Goal: Information Seeking & Learning: Learn about a topic

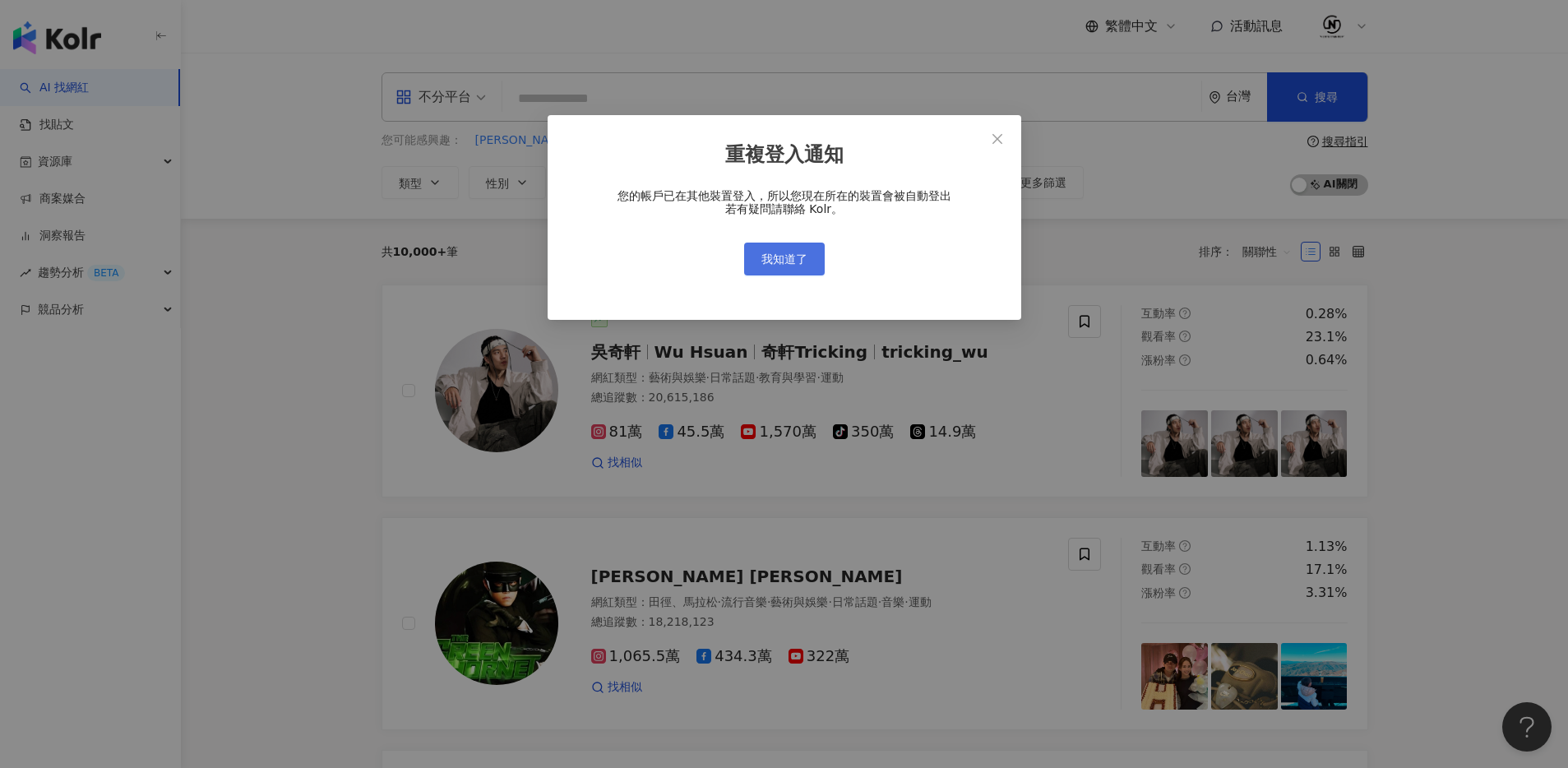
click at [795, 257] on span "我知道了" at bounding box center [784, 259] width 46 height 13
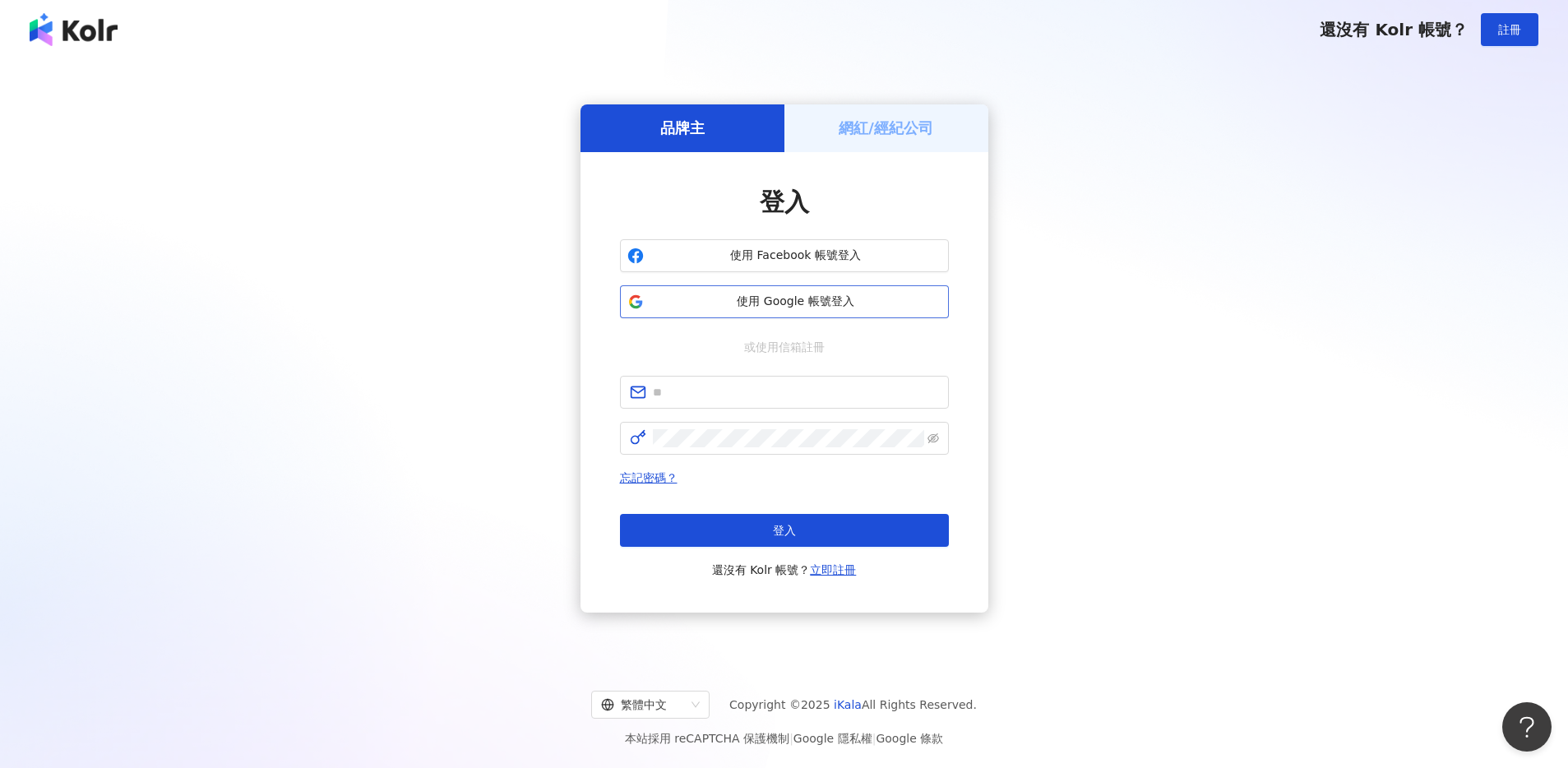
click at [830, 295] on span "使用 Google 帳號登入" at bounding box center [796, 301] width 291 height 16
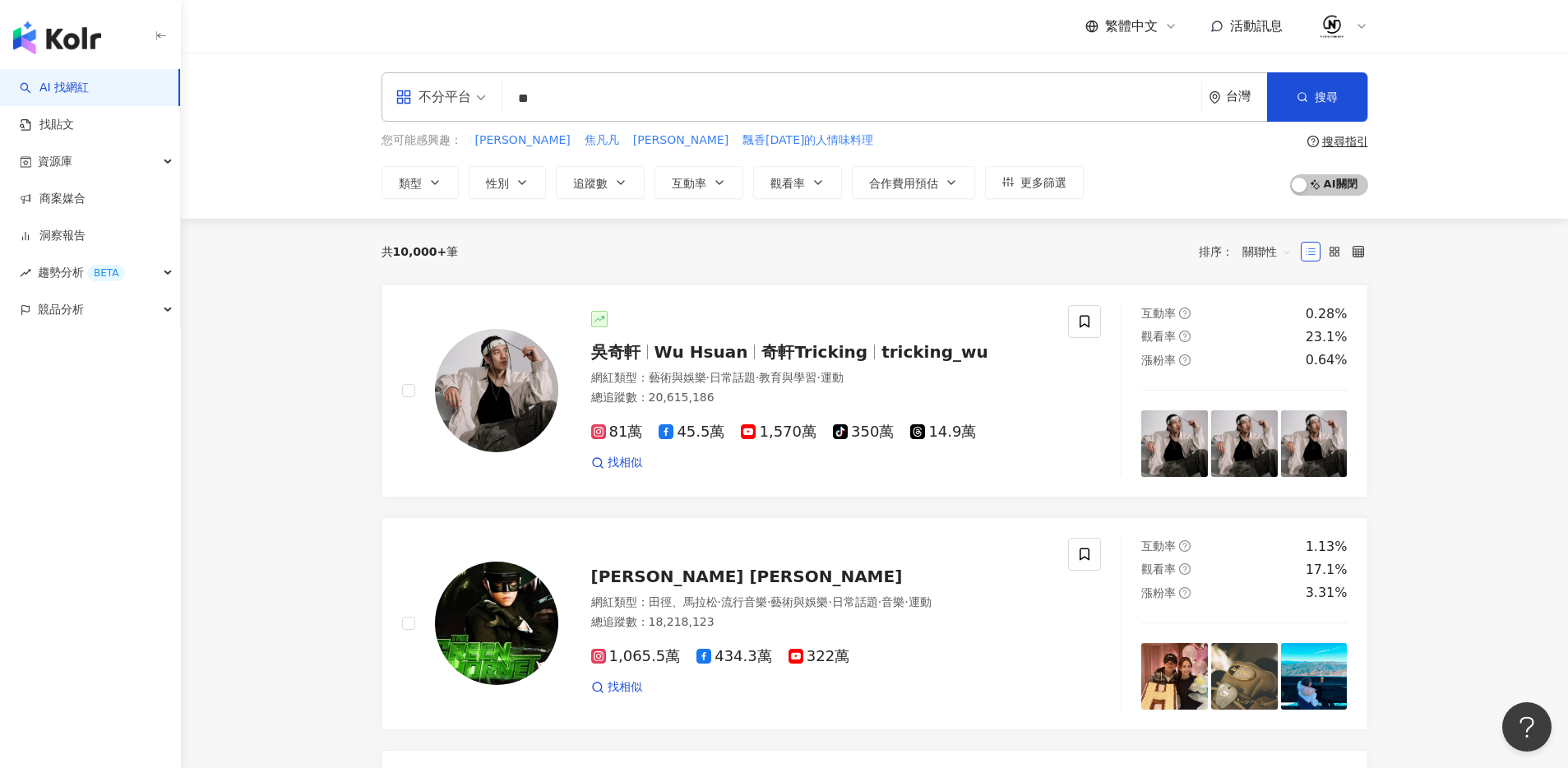
type input "**"
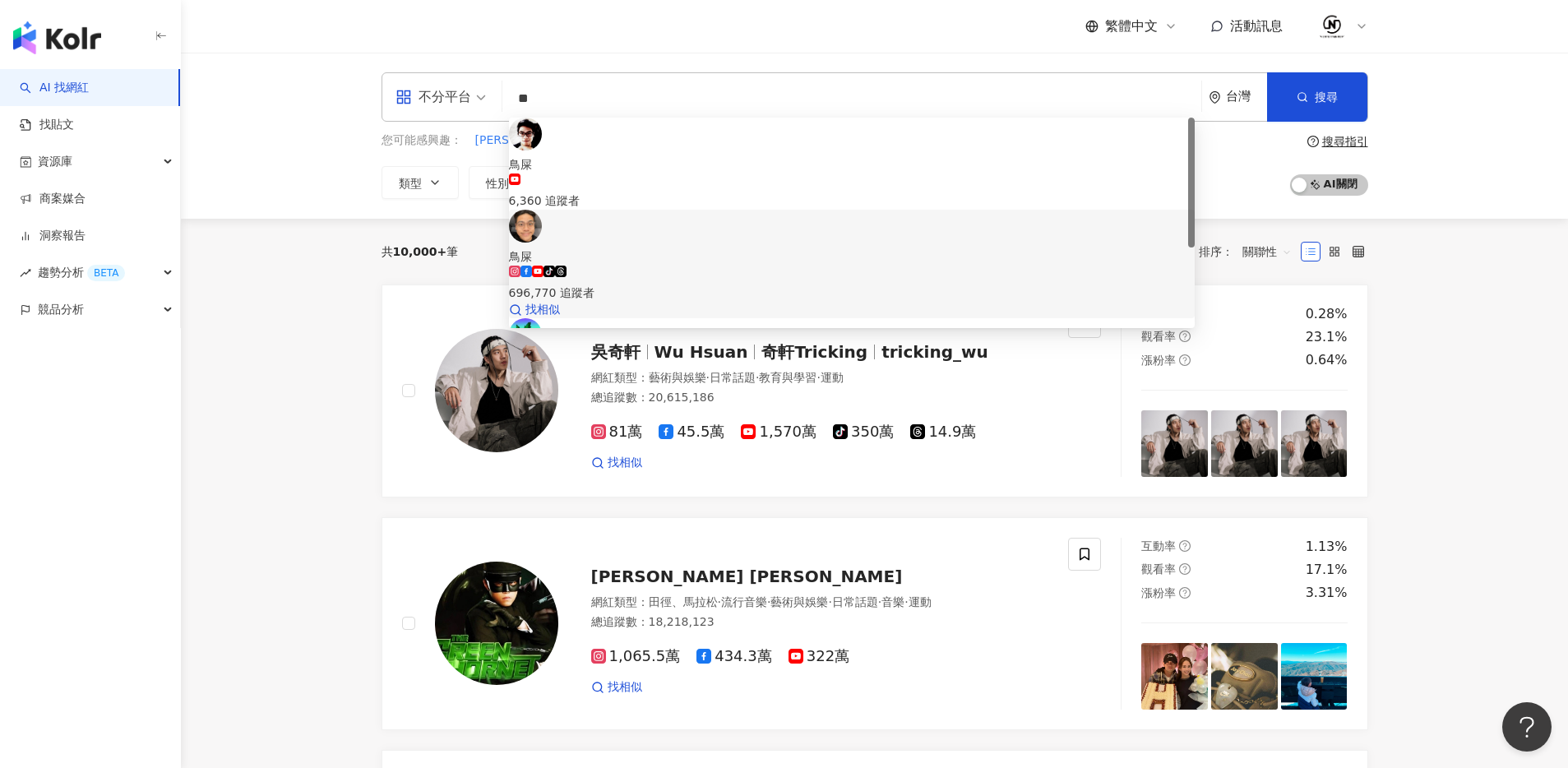
click at [847, 247] on span "鳥屎" at bounding box center [851, 256] width 685 height 18
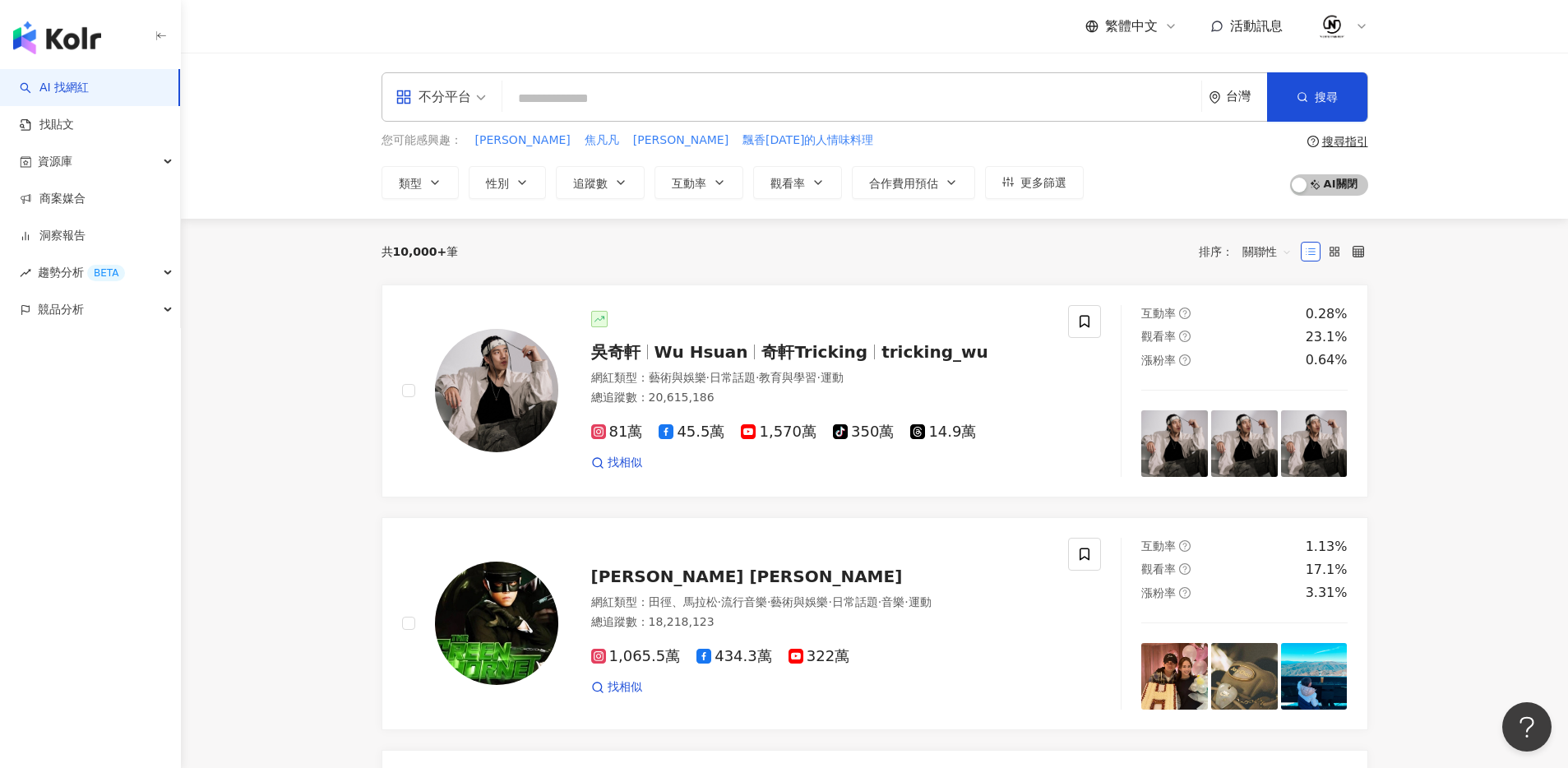
click at [752, 97] on input "search" at bounding box center [851, 98] width 685 height 31
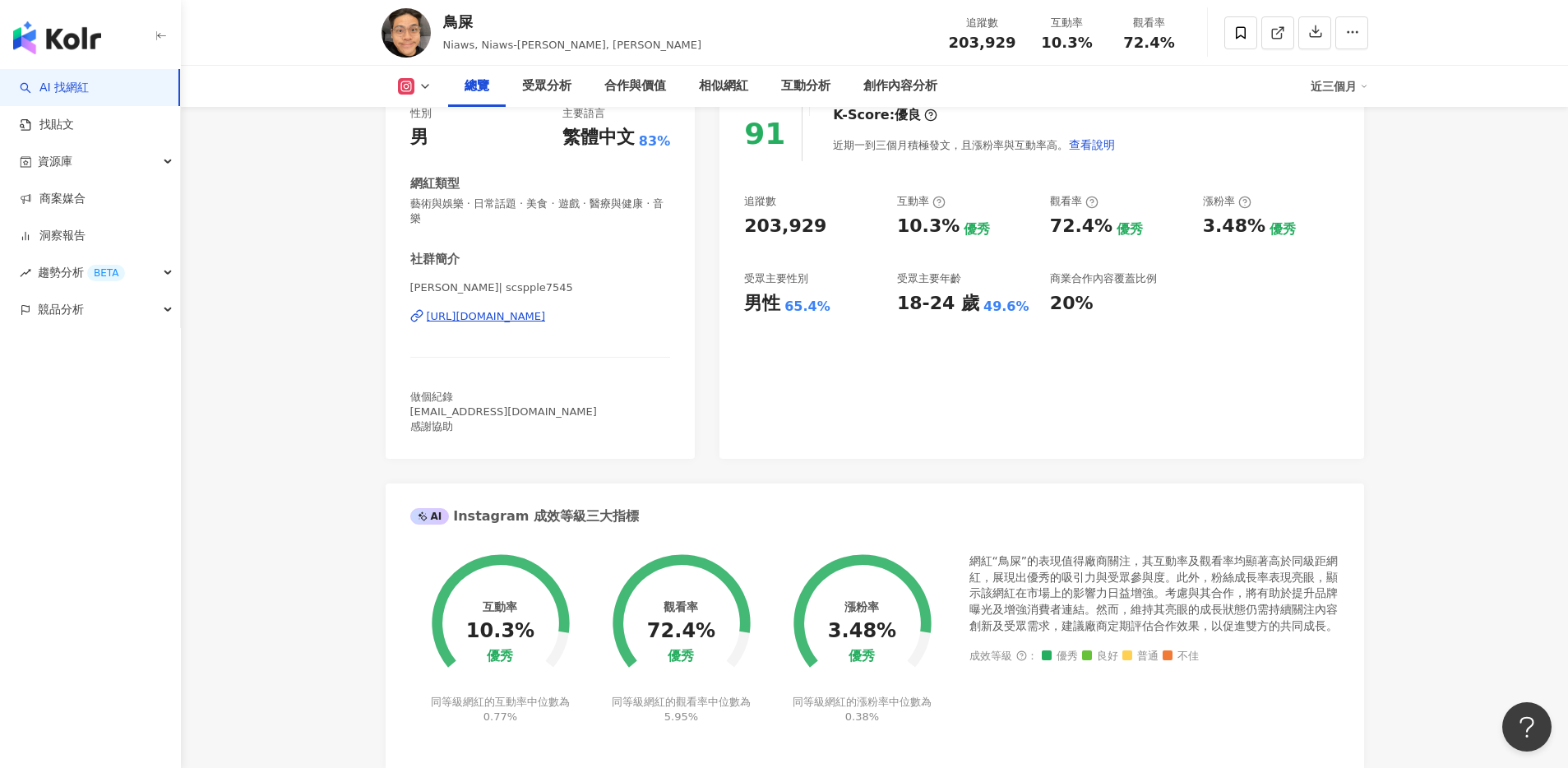
scroll to position [46, 0]
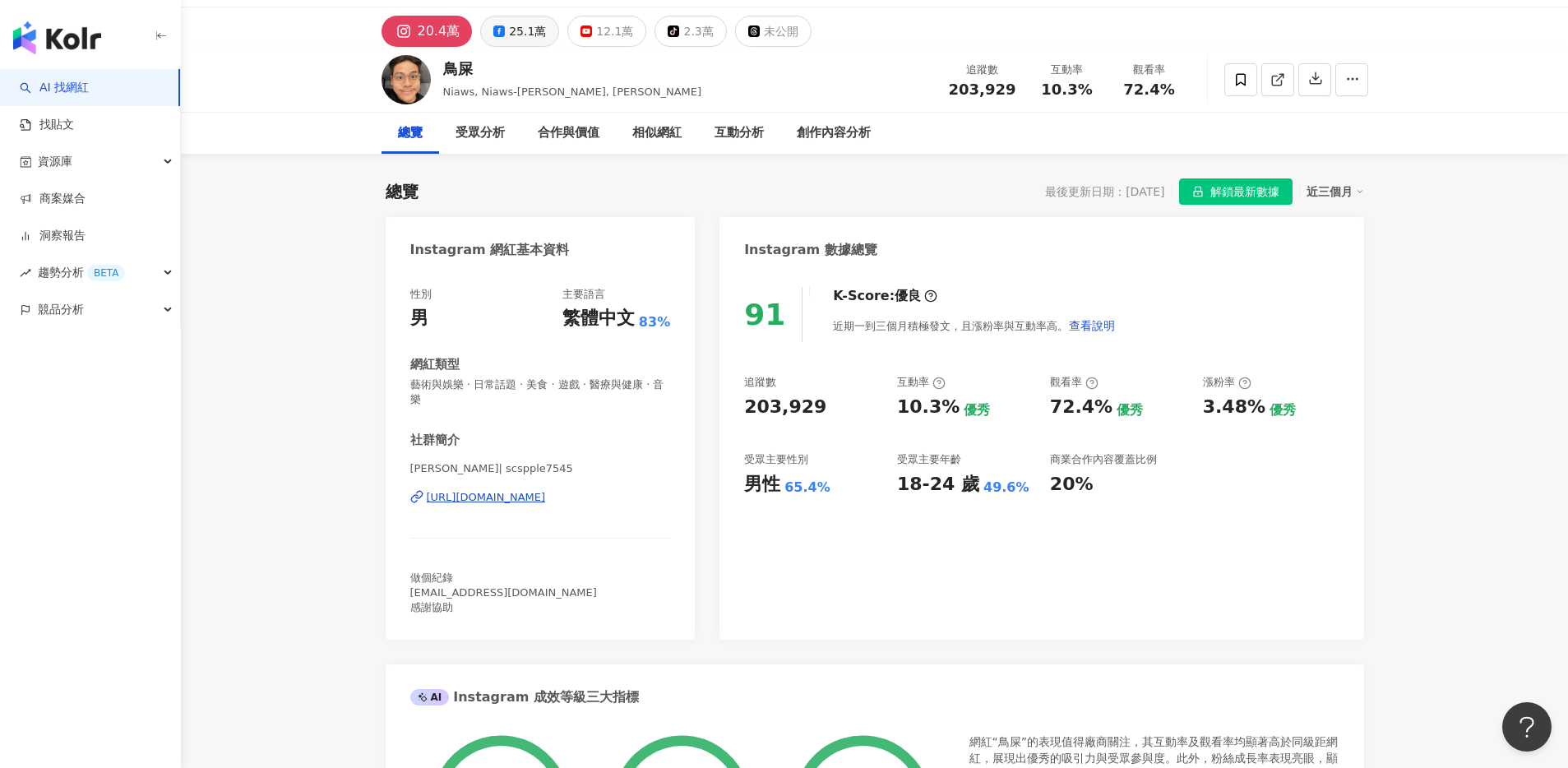
click at [509, 32] on div "25.1萬" at bounding box center [527, 31] width 37 height 23
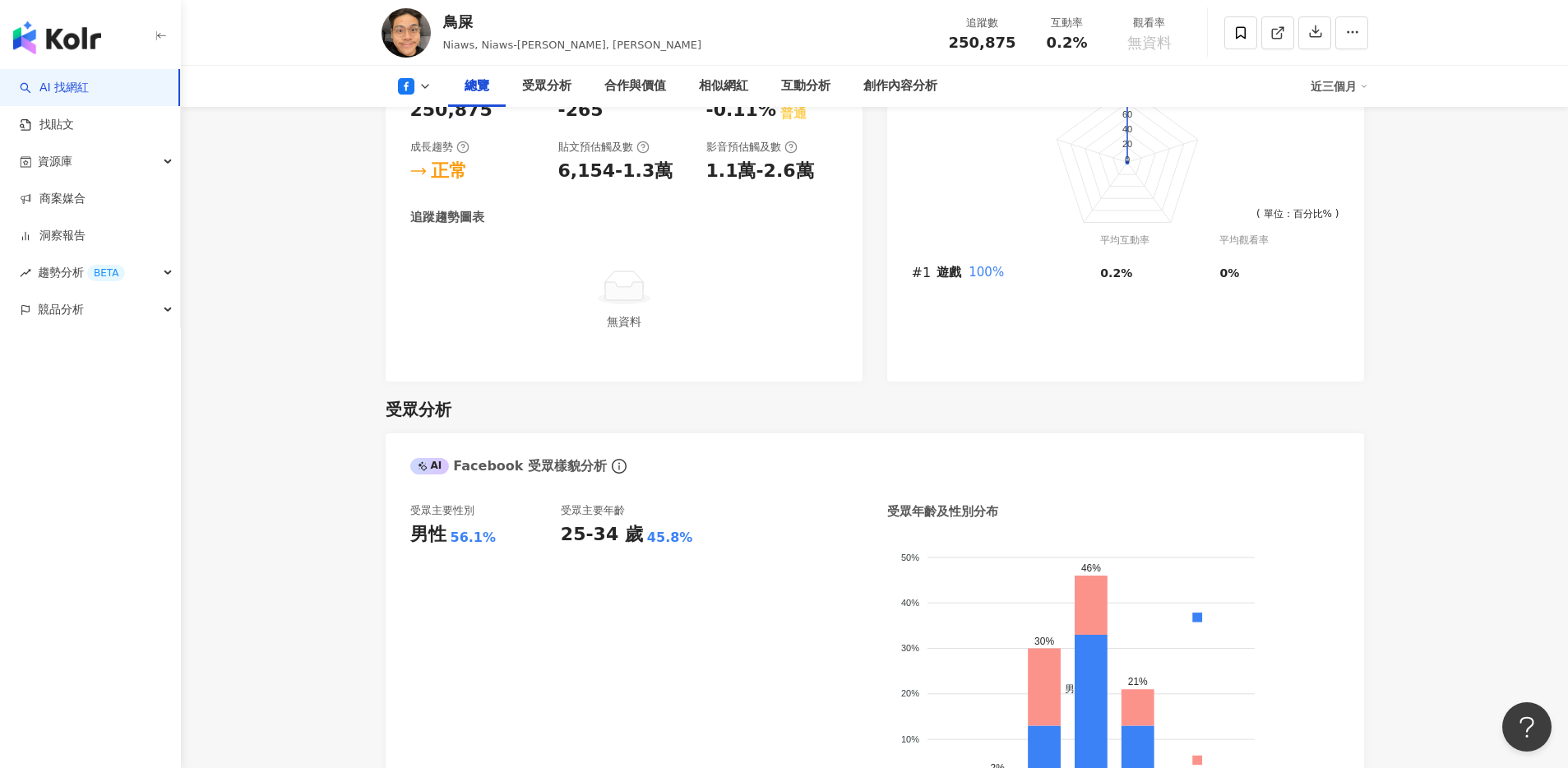
scroll to position [381, 0]
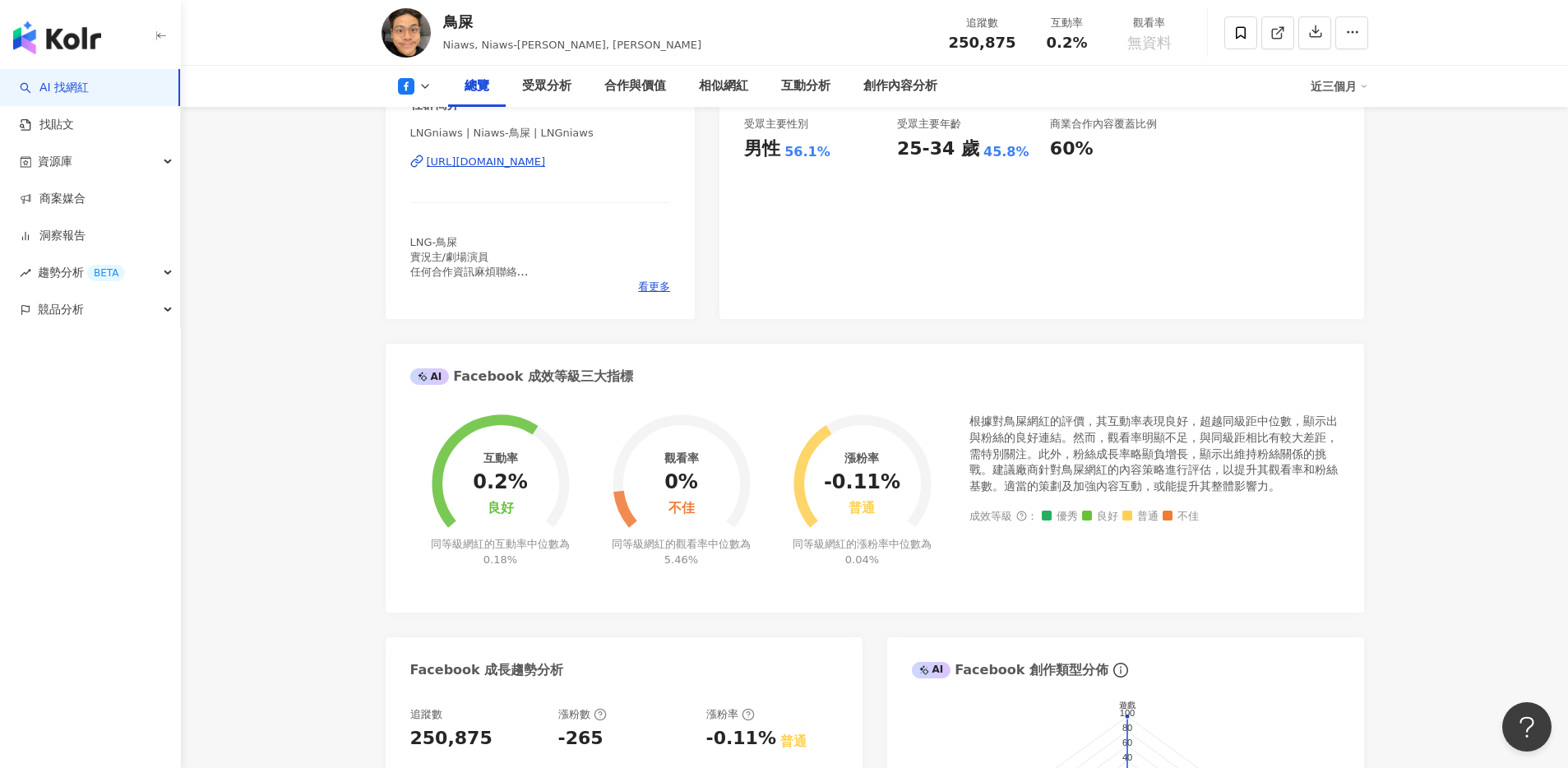
click at [522, 154] on div "https://www.facebook.com/434709806664801" at bounding box center [486, 161] width 119 height 15
click at [427, 86] on icon at bounding box center [424, 86] width 13 height 13
click at [439, 117] on button "Instagram" at bounding box center [435, 116] width 88 height 23
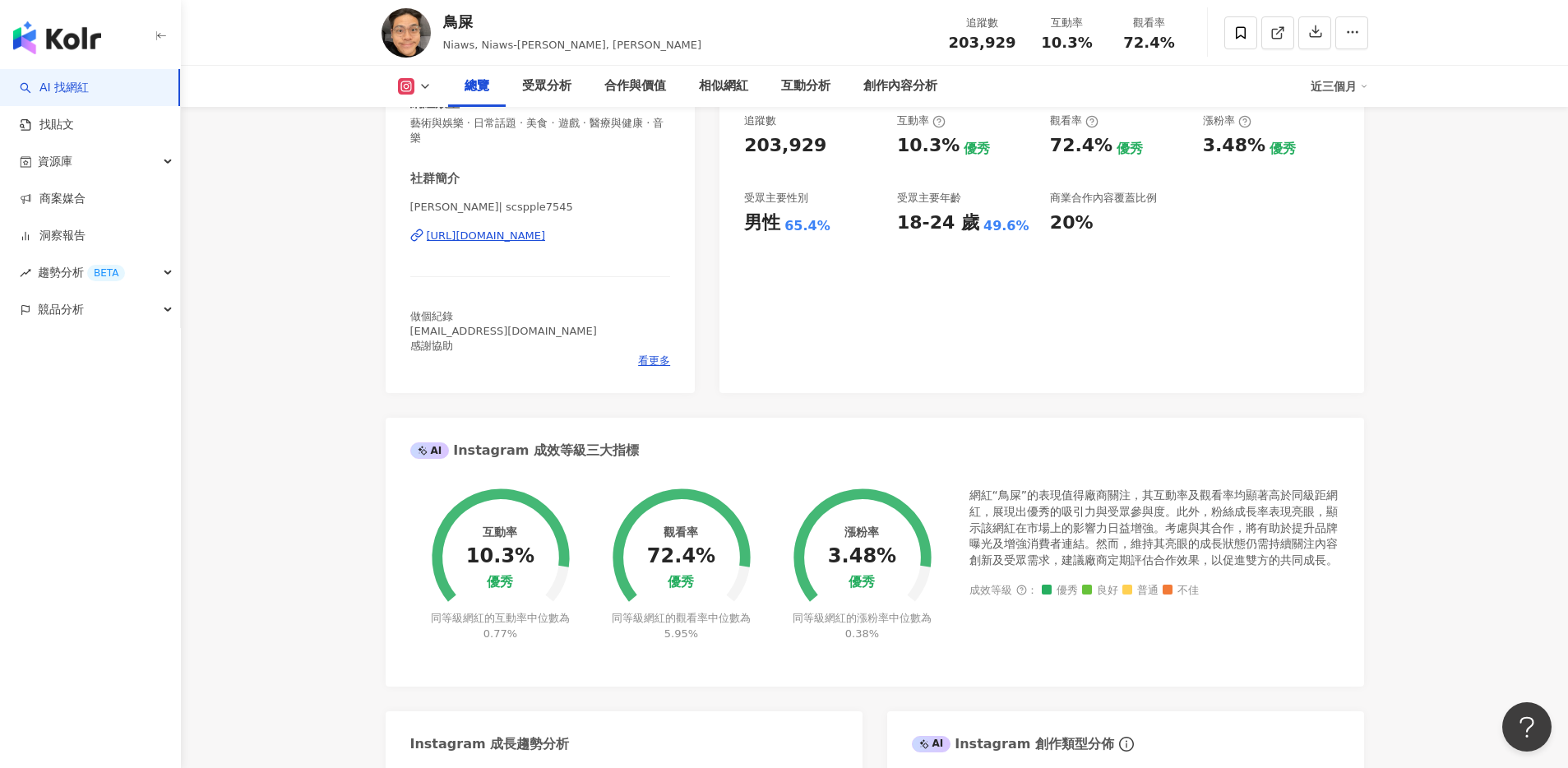
scroll to position [301, 0]
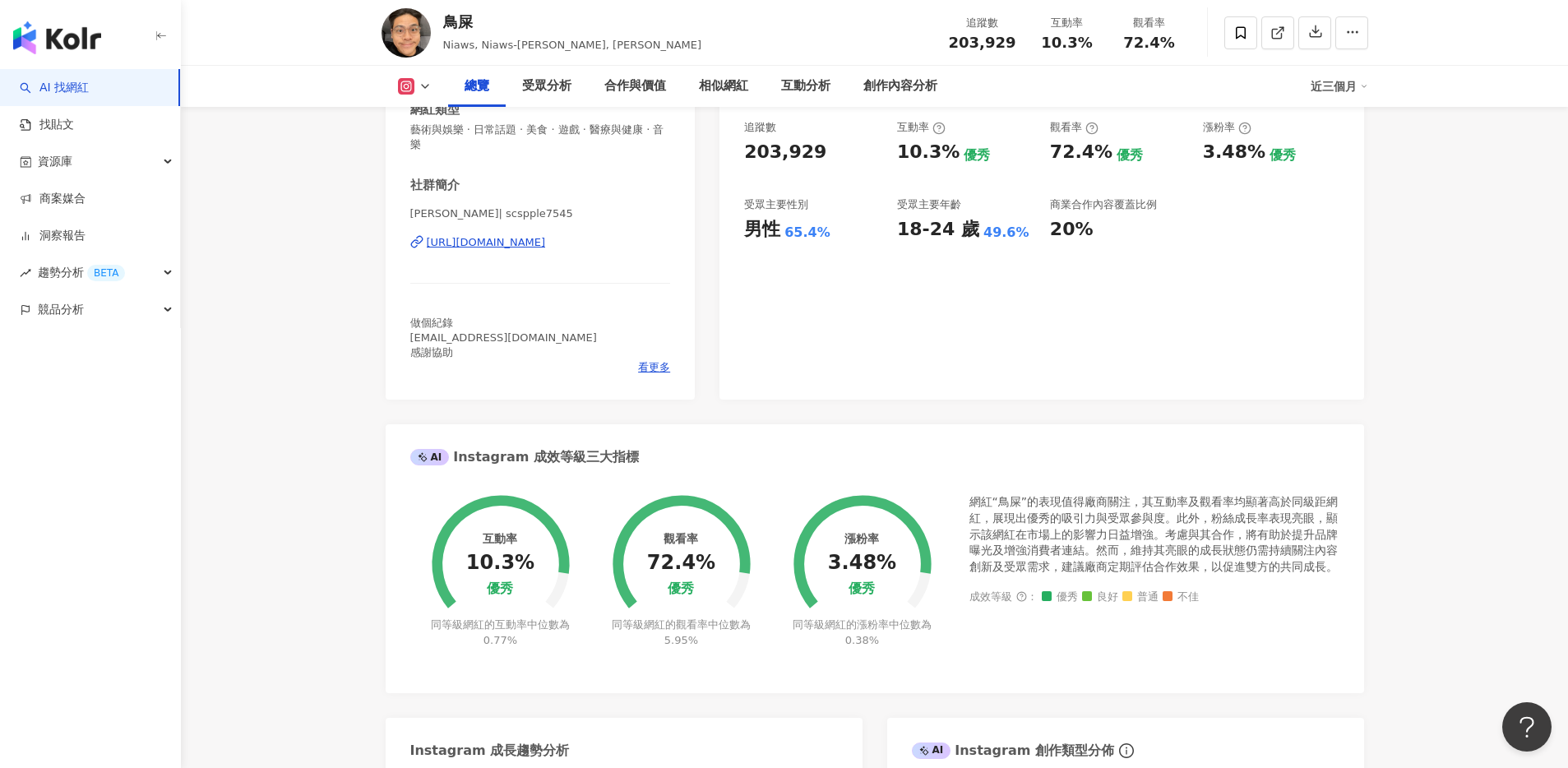
click at [539, 235] on div "https://www.instagram.com/scspple7545/" at bounding box center [486, 242] width 119 height 15
click at [422, 80] on icon at bounding box center [424, 86] width 13 height 13
click at [454, 188] on button "YouTube" at bounding box center [429, 192] width 77 height 23
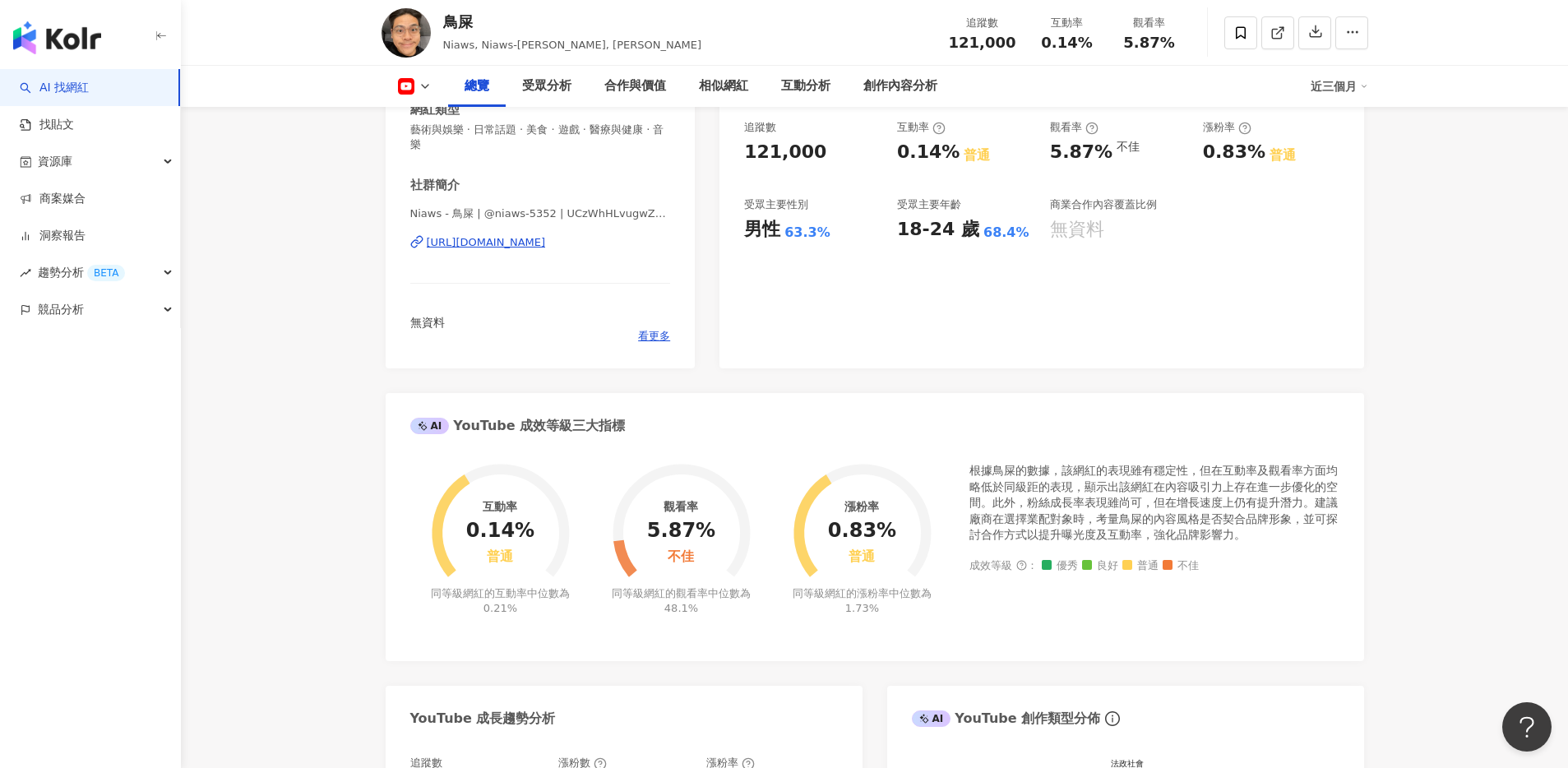
click at [546, 235] on div "https://www.youtube.com/channel/UCzWhHLvugwZO5wdnpr8NeFQ" at bounding box center [486, 242] width 119 height 15
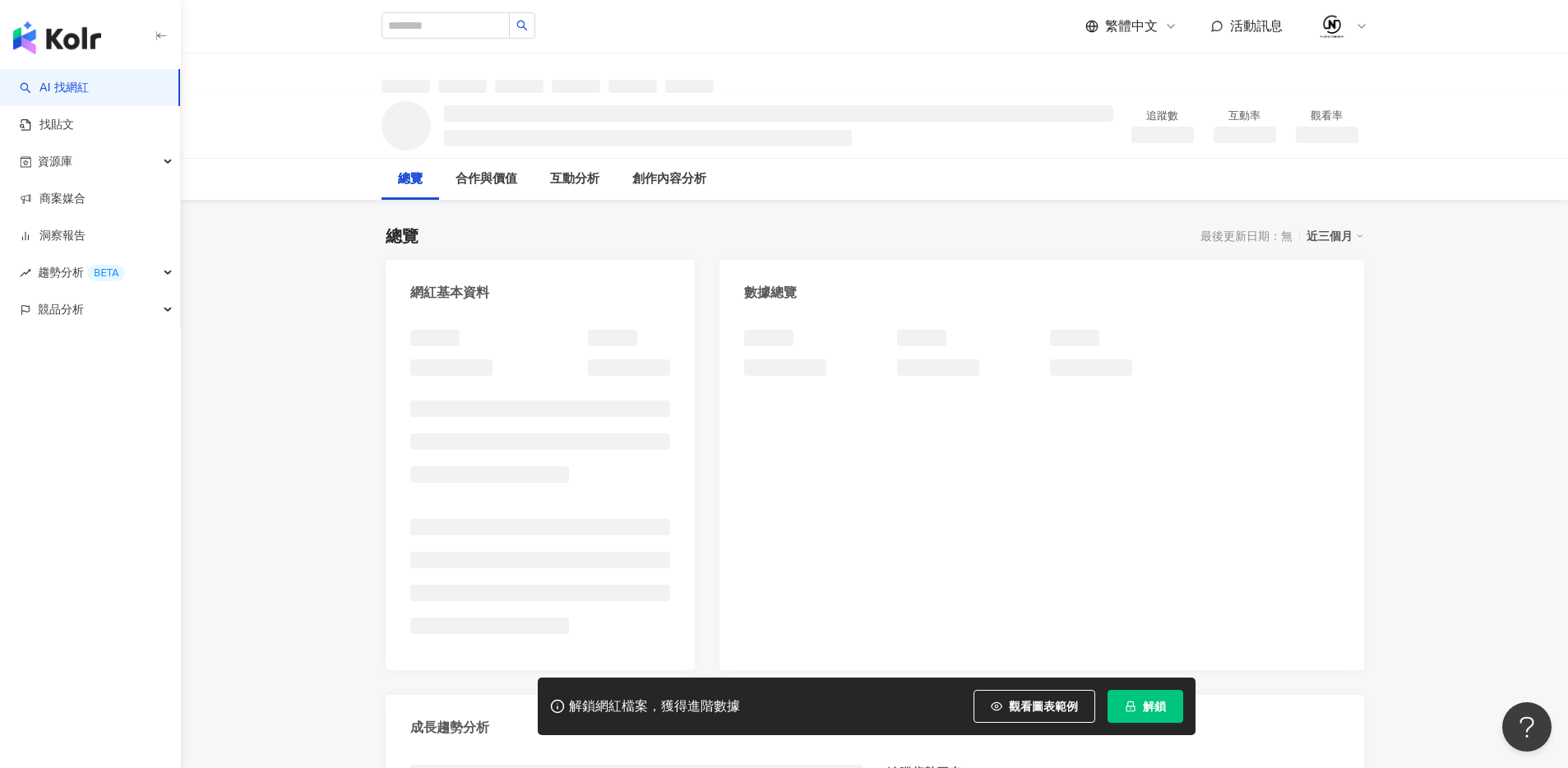
scroll to position [101, 0]
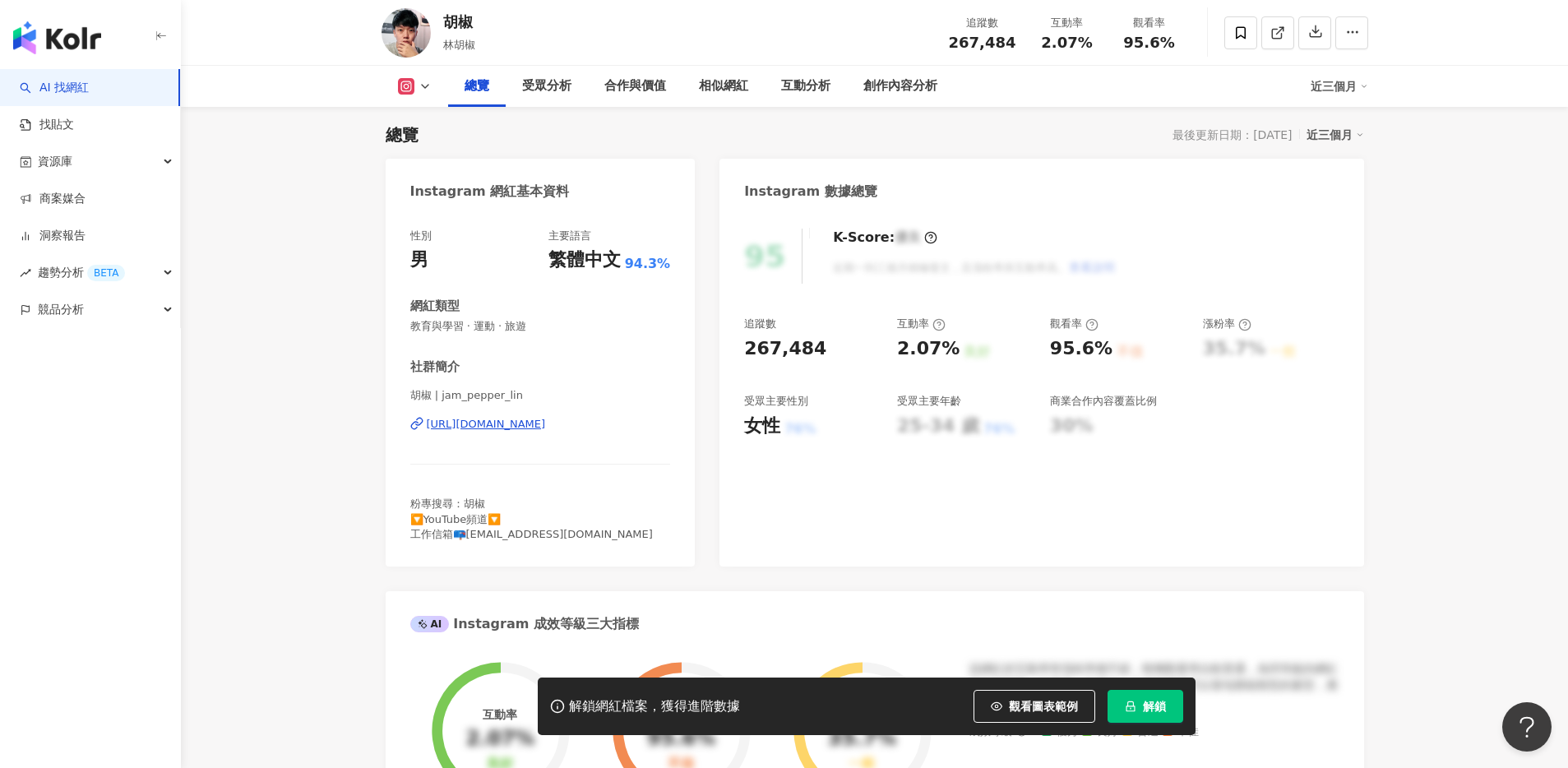
click at [1140, 709] on button "解鎖" at bounding box center [1146, 706] width 76 height 33
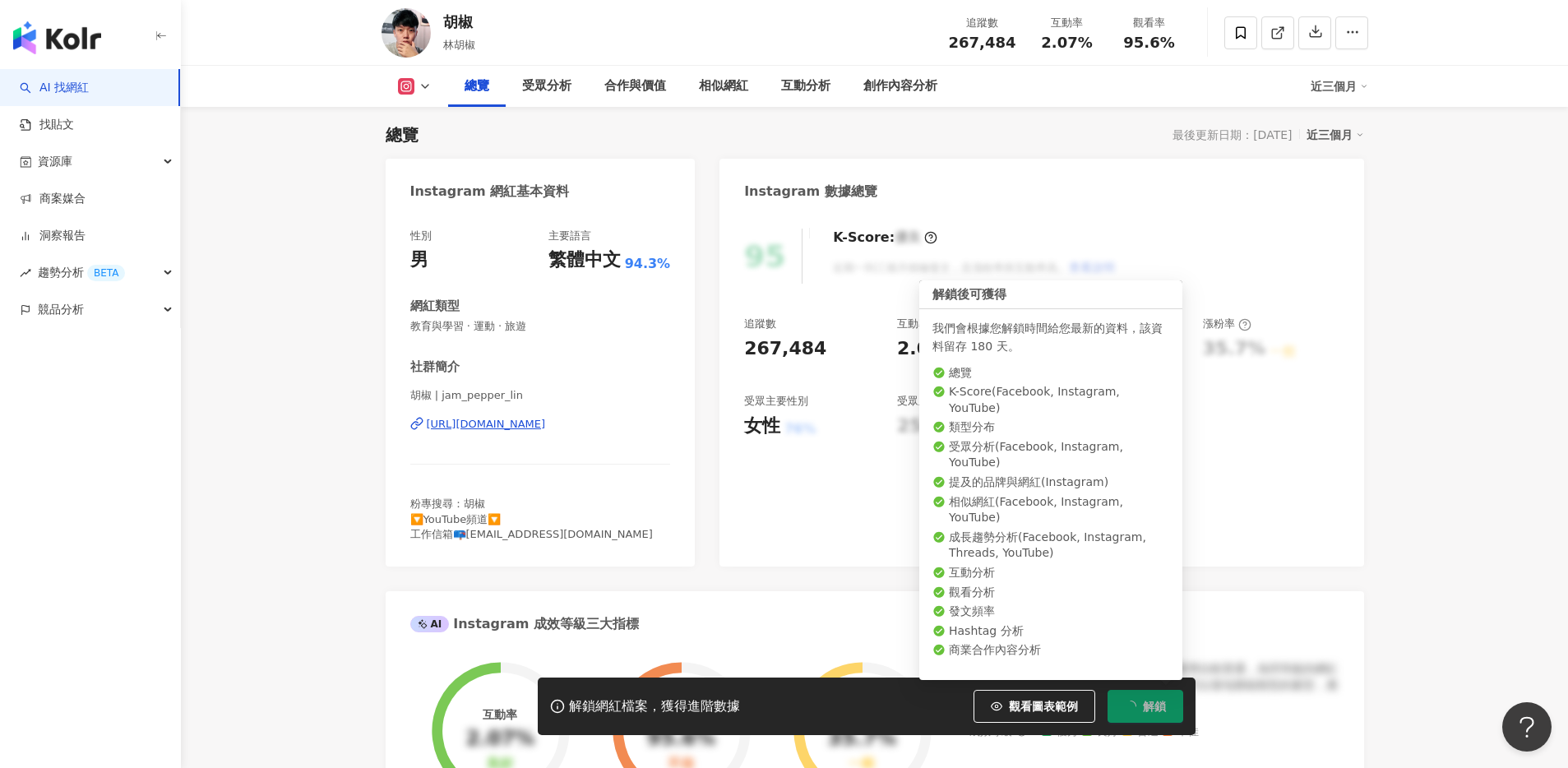
click at [408, 85] on rect at bounding box center [405, 86] width 13 height 12
click at [433, 151] on button "Facebook" at bounding box center [440, 154] width 98 height 23
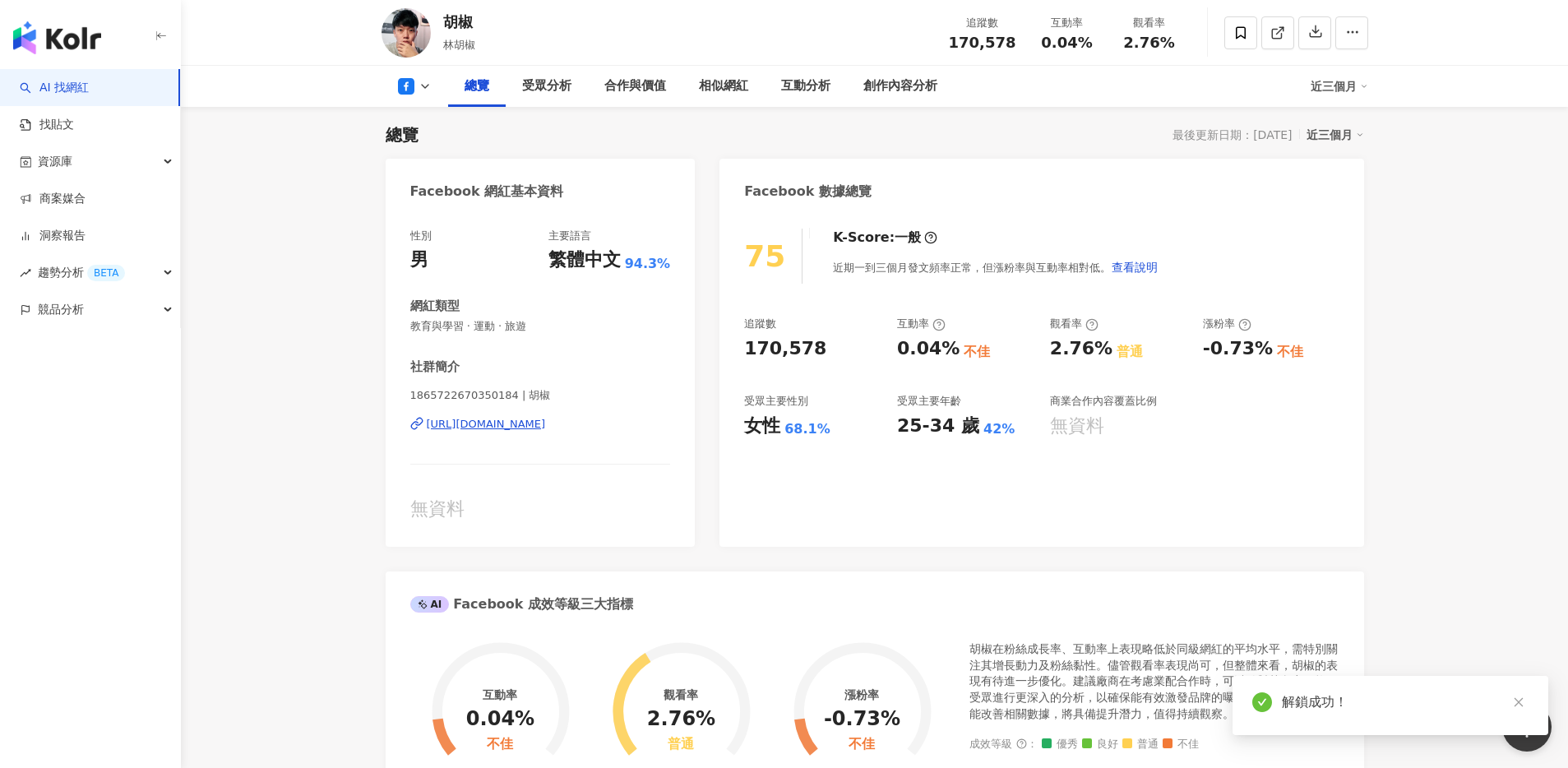
click at [546, 424] on div "https://www.facebook.com/1865722670350184" at bounding box center [486, 423] width 119 height 15
click at [402, 91] on icon at bounding box center [406, 86] width 16 height 16
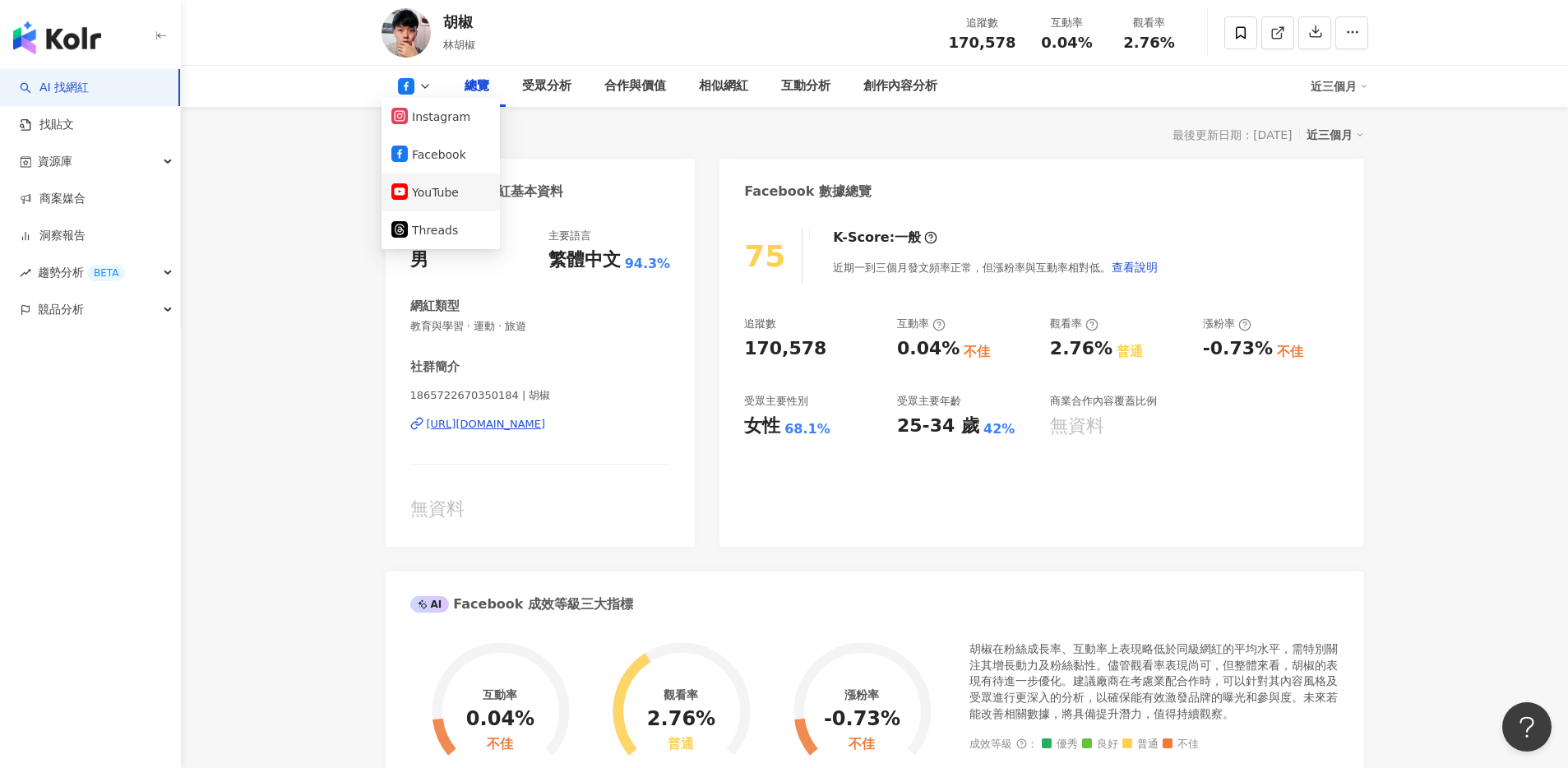
click at [447, 190] on button "YouTube" at bounding box center [440, 192] width 98 height 23
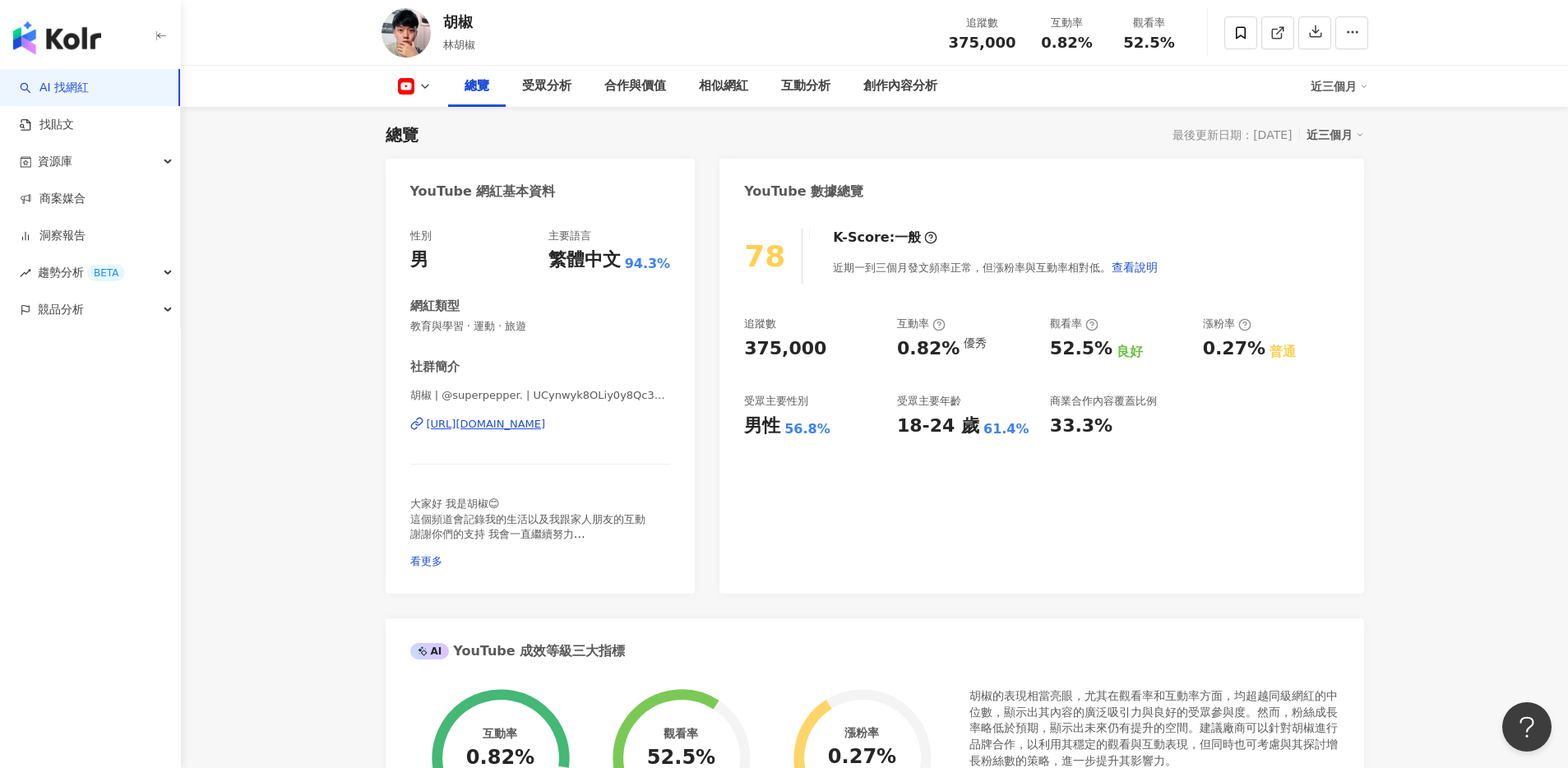
click at [546, 423] on div "https://www.youtube.com/channel/UCynwyk8OLiy0y8Qc3GYIH3g" at bounding box center [486, 423] width 119 height 15
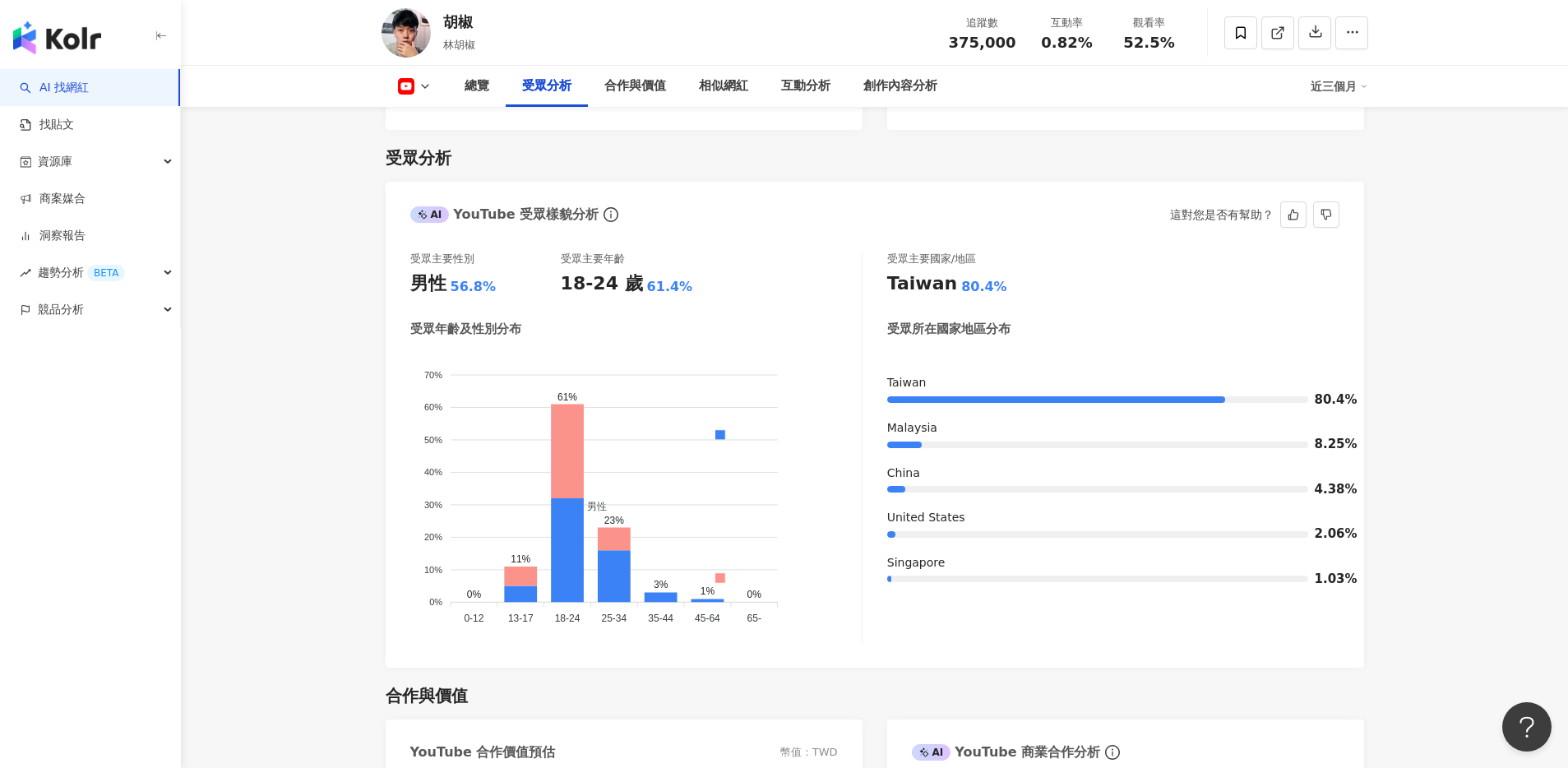
scroll to position [1396, 0]
